Goal: Find specific page/section: Find specific page/section

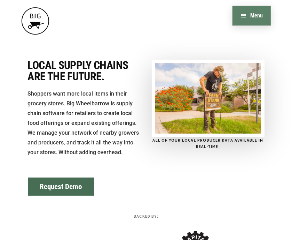
click at [242, 19] on button "Menu" at bounding box center [252, 15] width 38 height 19
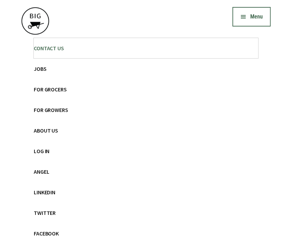
click at [48, 46] on span "CONTACT US" at bounding box center [49, 48] width 30 height 7
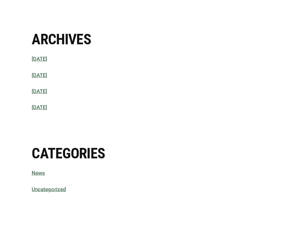
scroll to position [497, 0]
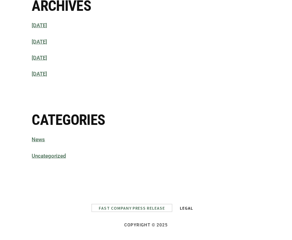
click at [133, 204] on link "Fast Company Press Release" at bounding box center [132, 207] width 80 height 7
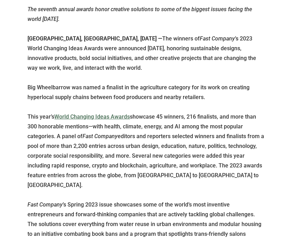
scroll to position [139, 0]
